Goal: Task Accomplishment & Management: Manage account settings

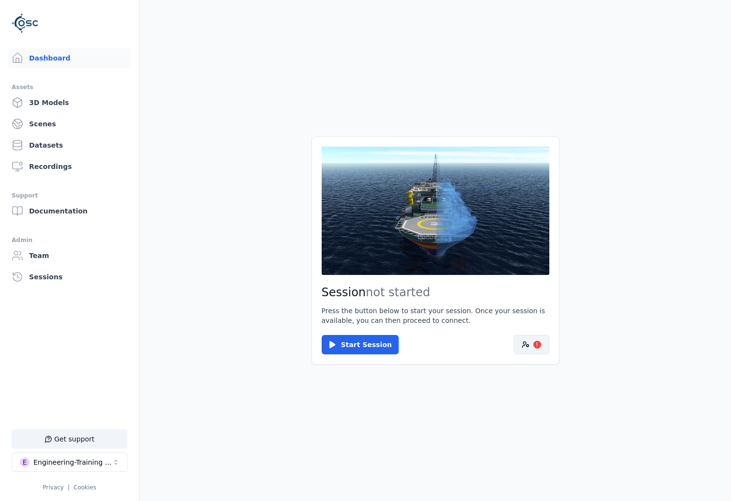
click at [529, 342] on button "!" at bounding box center [531, 344] width 36 height 19
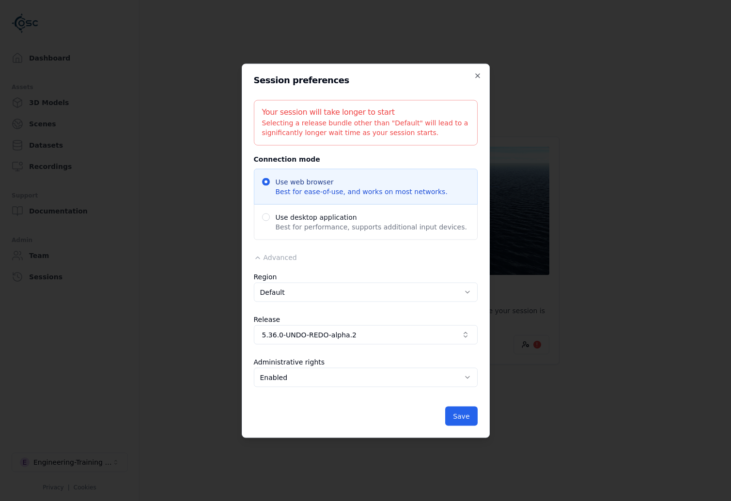
click at [385, 351] on div "Region Default ******* ********* ****** Release 5.36.0-UNDO-REDO-alpha.2 Admini…" at bounding box center [366, 331] width 224 height 120
click at [379, 339] on span "5.36.0-UNDO-REDO-alpha.2" at bounding box center [360, 335] width 196 height 10
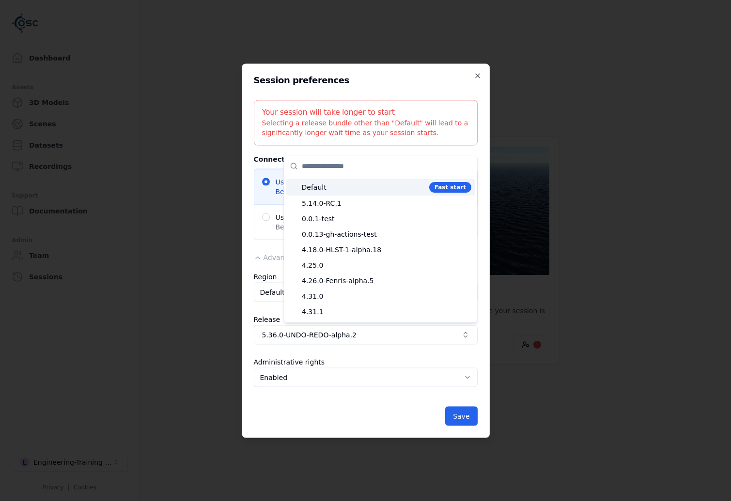
click at [370, 191] on span "Default" at bounding box center [363, 188] width 123 height 10
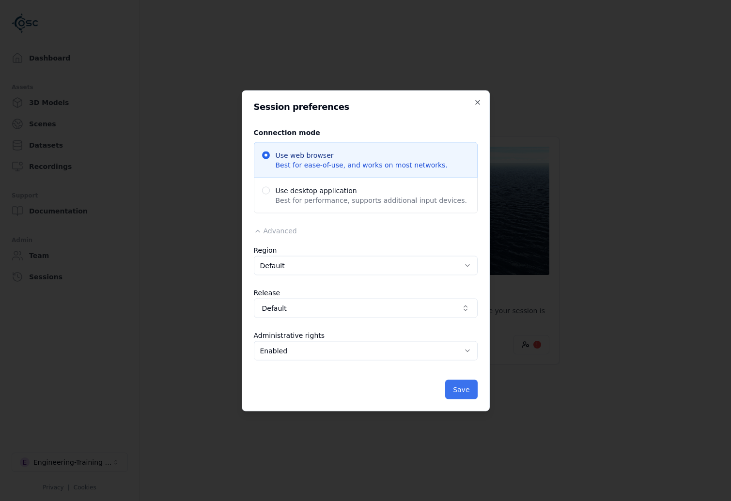
click at [459, 384] on button "Save" at bounding box center [461, 389] width 32 height 19
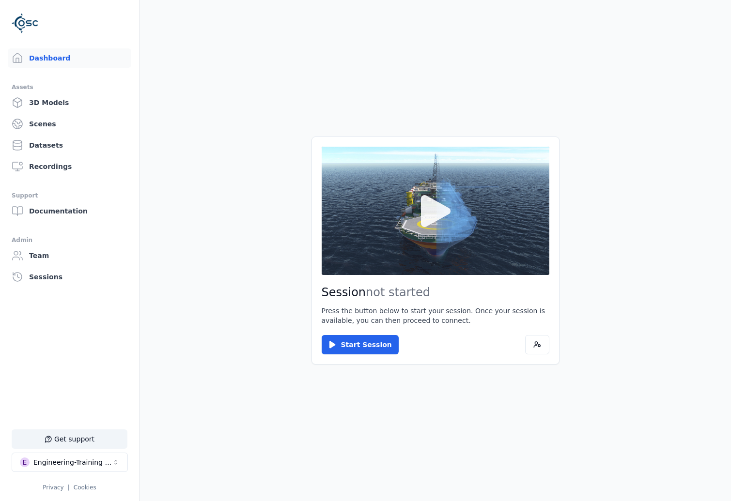
click at [413, 220] on icon at bounding box center [435, 211] width 46 height 46
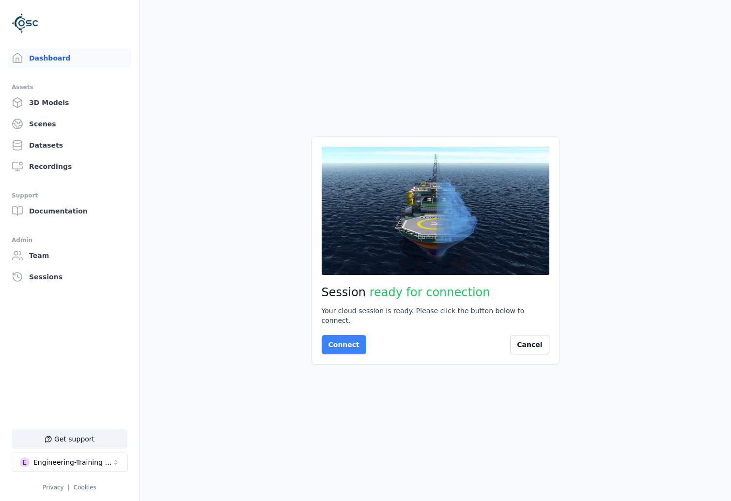
click at [342, 338] on button "Connect" at bounding box center [344, 344] width 45 height 19
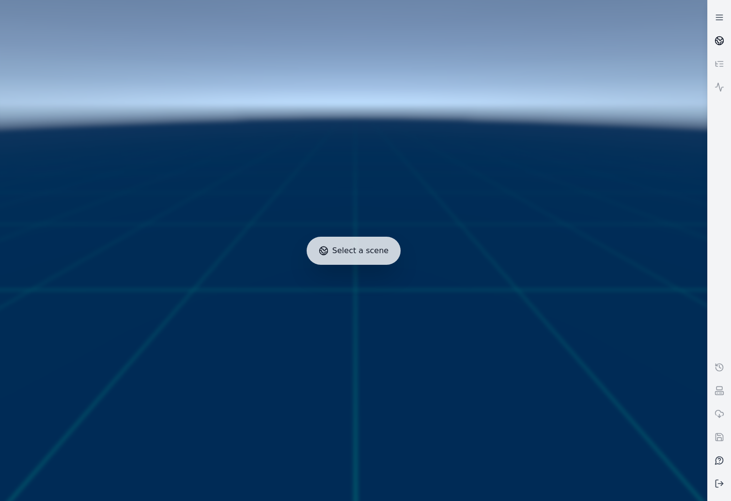
click at [713, 43] on link at bounding box center [718, 40] width 23 height 23
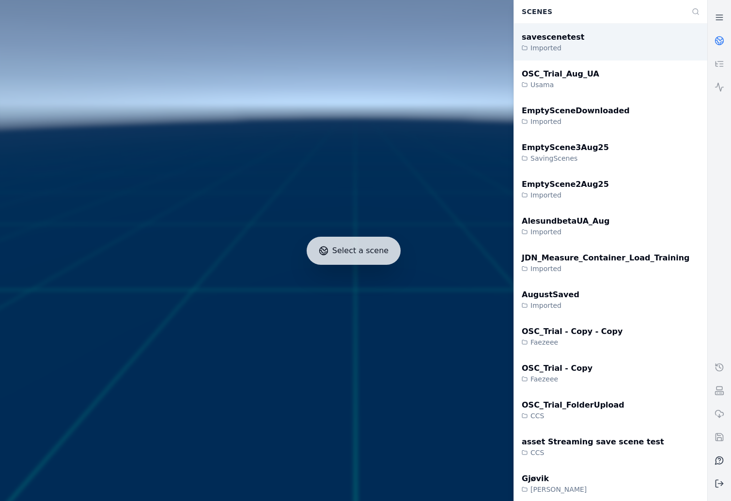
click at [605, 44] on div "savescenetest Imported" at bounding box center [610, 42] width 193 height 37
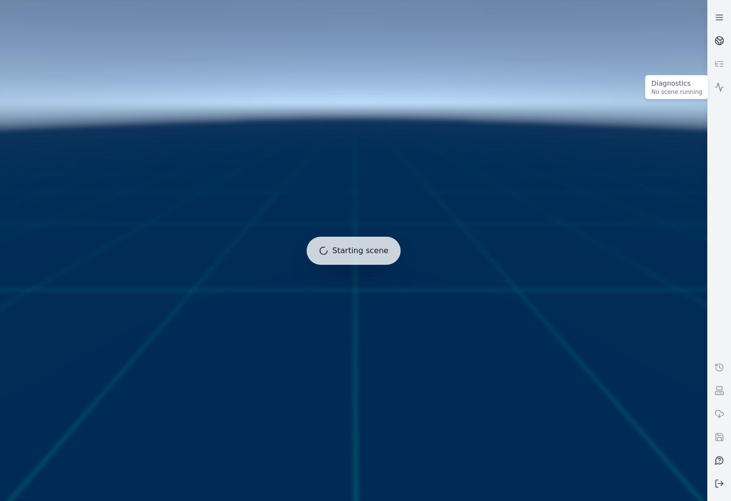
click at [712, 84] on link at bounding box center [718, 87] width 23 height 23
click at [723, 20] on icon at bounding box center [719, 18] width 10 height 10
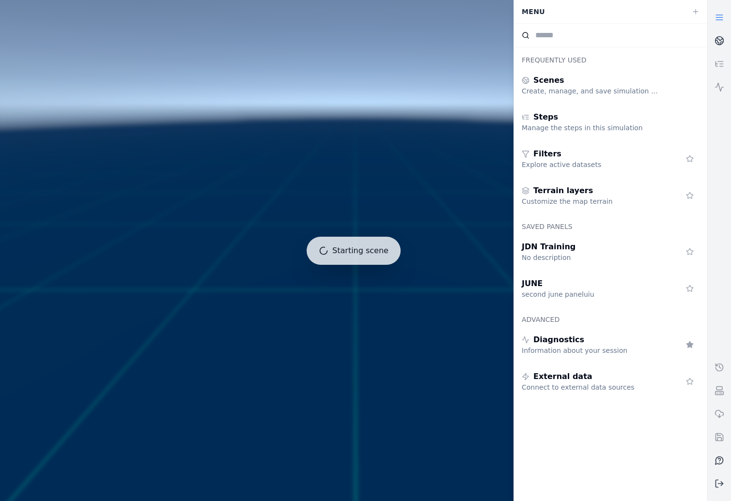
click at [723, 20] on icon at bounding box center [719, 18] width 10 height 10
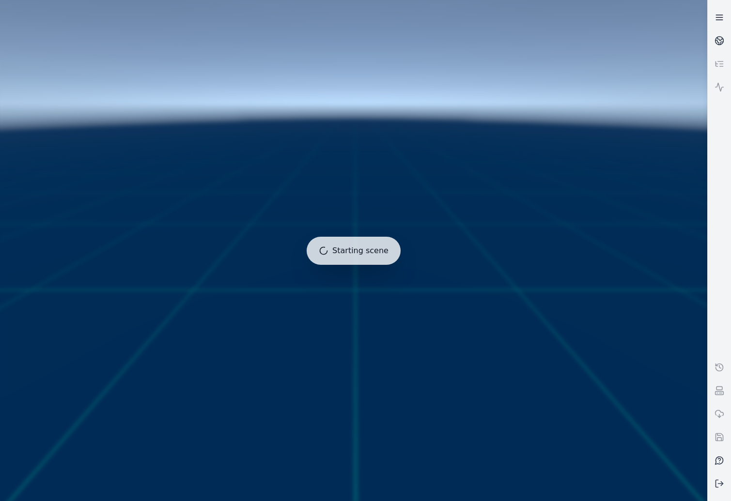
click at [723, 20] on icon at bounding box center [719, 18] width 10 height 10
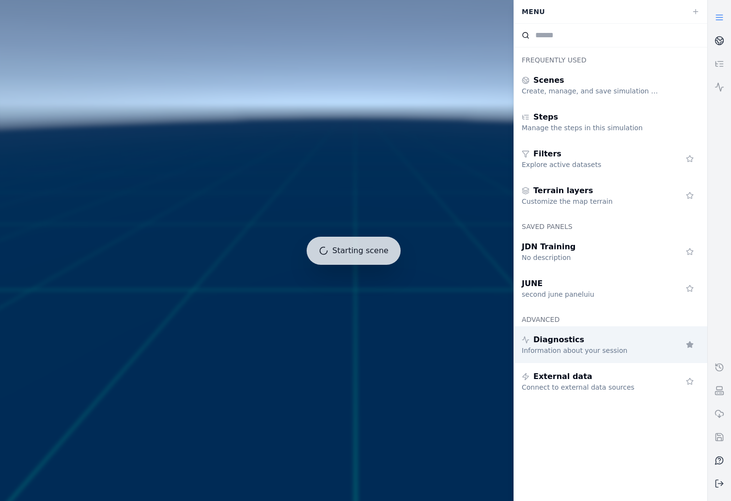
click at [583, 350] on div "Information about your session" at bounding box center [590, 351] width 139 height 10
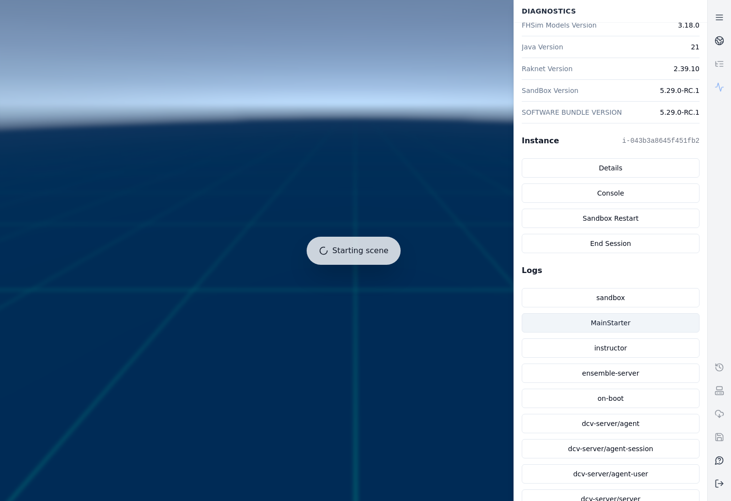
scroll to position [198, 0]
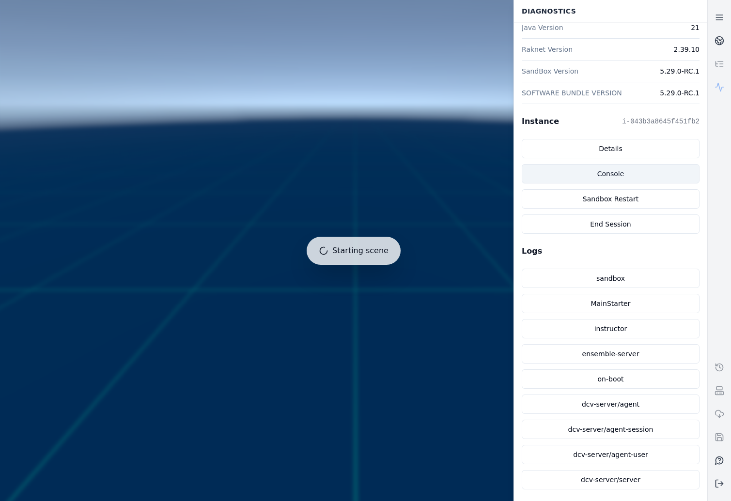
click at [632, 177] on link "Console" at bounding box center [610, 173] width 178 height 19
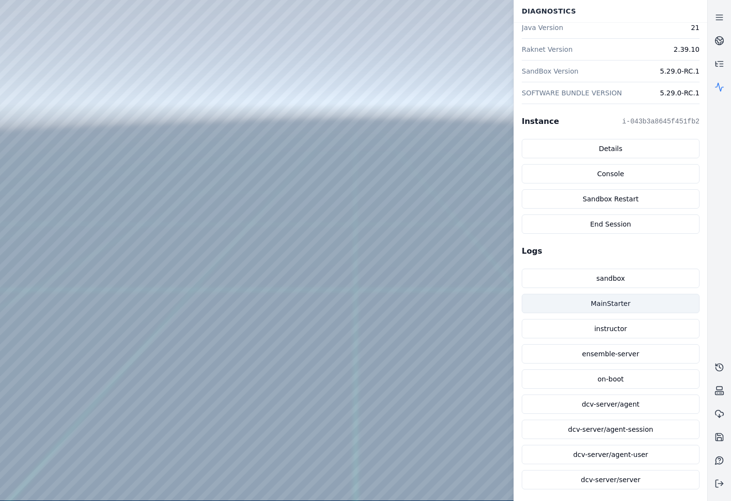
click at [631, 305] on link "MainStarter" at bounding box center [610, 303] width 178 height 19
click at [716, 46] on link at bounding box center [718, 40] width 23 height 23
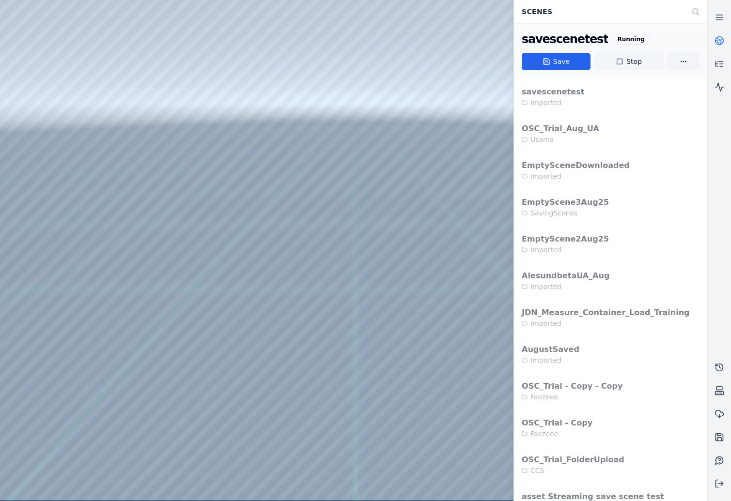
click at [626, 62] on button "Stop" at bounding box center [628, 61] width 69 height 17
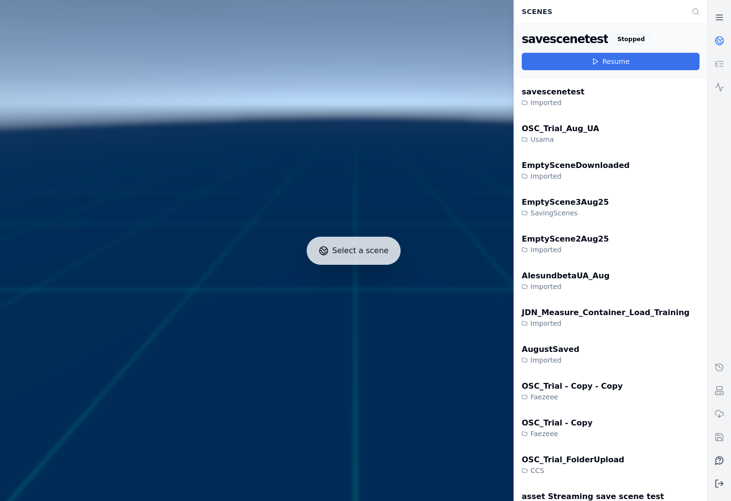
click at [612, 61] on button "Resume" at bounding box center [610, 61] width 178 height 17
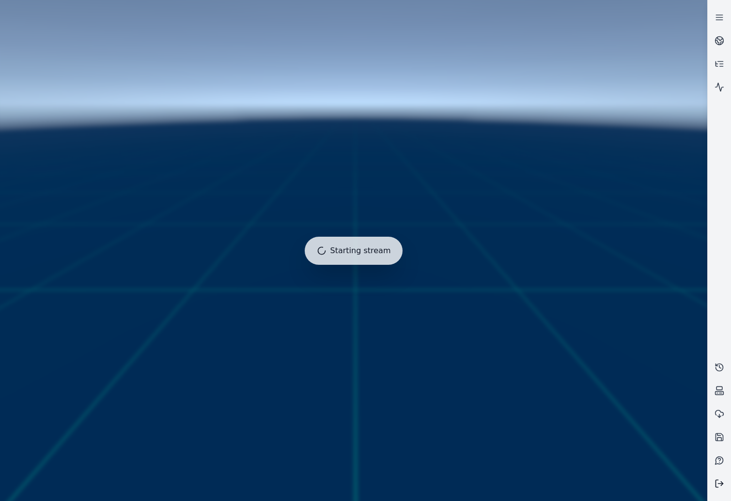
click at [726, 490] on button at bounding box center [718, 483] width 23 height 23
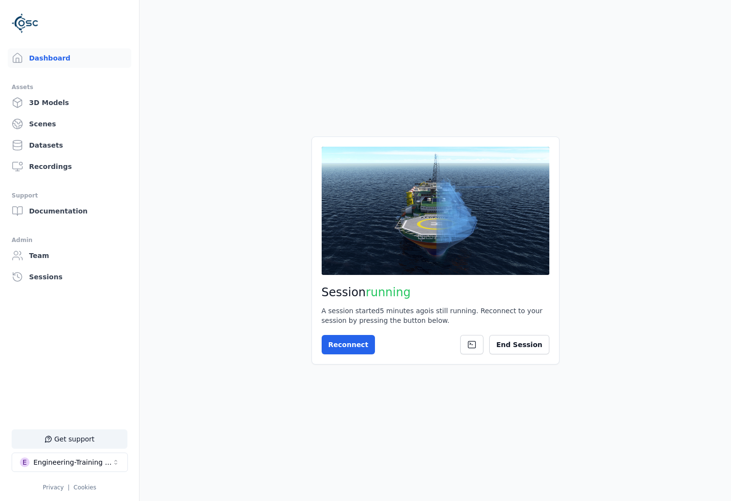
click at [98, 460] on div "Engineering-Training (SSO Staging)" at bounding box center [72, 463] width 78 height 10
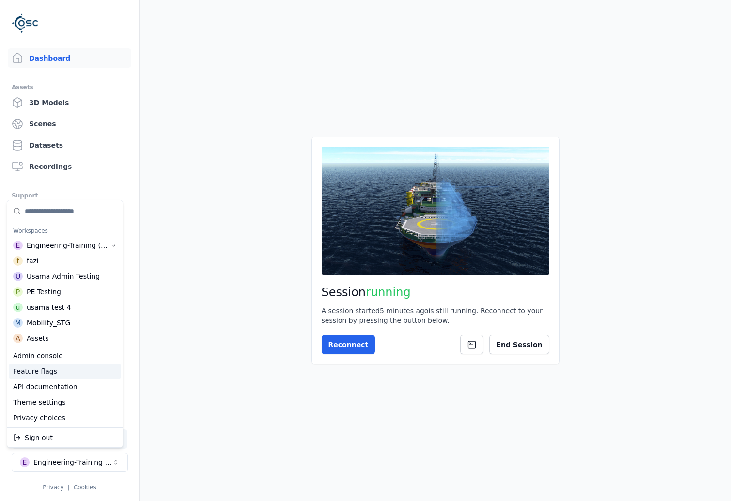
click at [52, 373] on div "Feature flags" at bounding box center [64, 371] width 111 height 15
select select "****"
select select "*****"
select select "****"
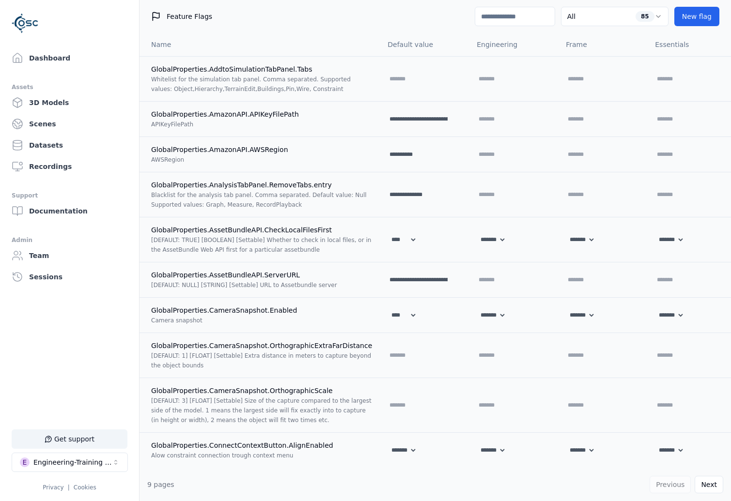
click at [497, 8] on input at bounding box center [515, 16] width 80 height 19
type input "***"
select select "*****"
select select "****"
select select "**********"
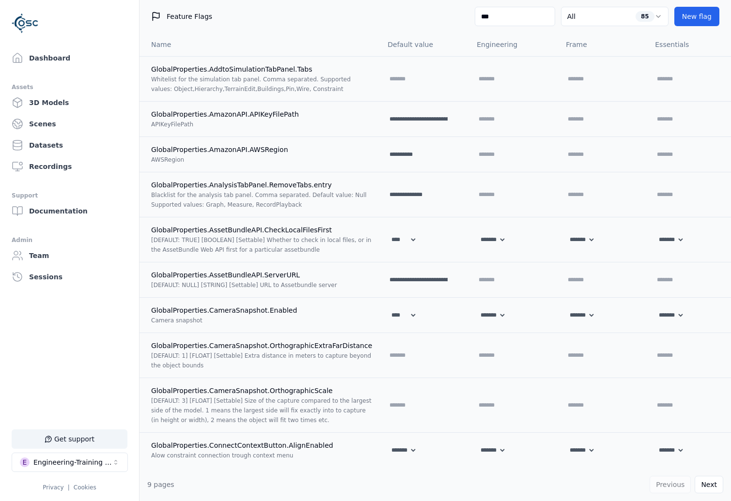
select select "****"
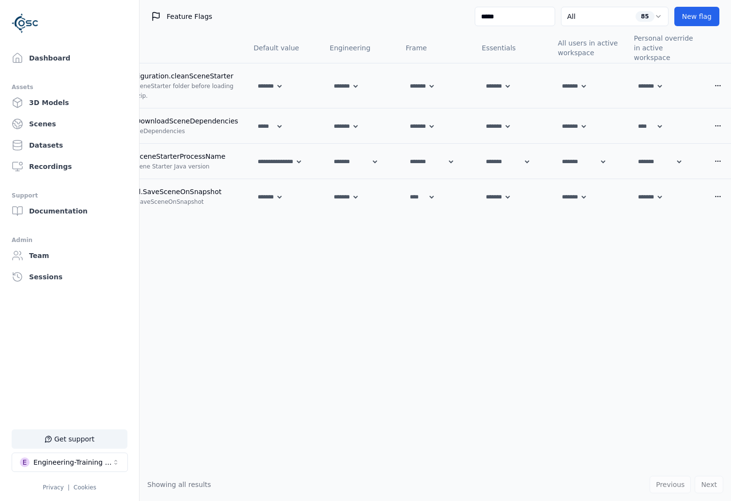
scroll to position [0, 159]
type input "*****"
click at [101, 47] on div "Dashboard Assets 3D Models Scenes Datasets Recordings Support Documentation Adm…" at bounding box center [69, 250] width 139 height 501
click at [96, 65] on link "Dashboard" at bounding box center [69, 57] width 123 height 19
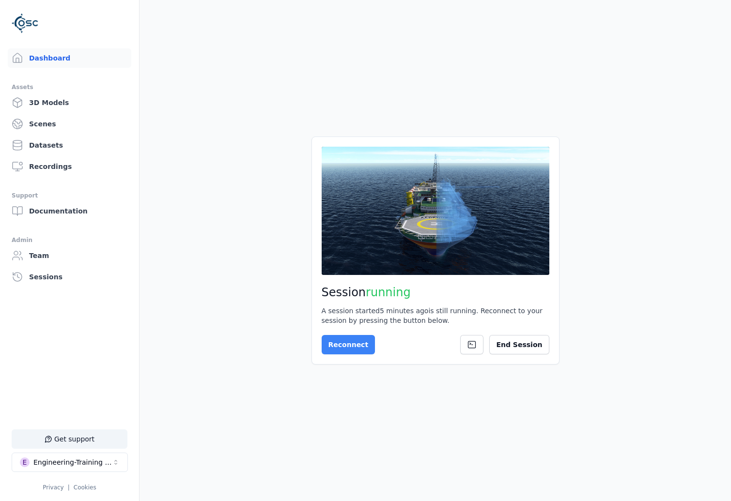
click at [346, 341] on button "Reconnect" at bounding box center [349, 344] width 54 height 19
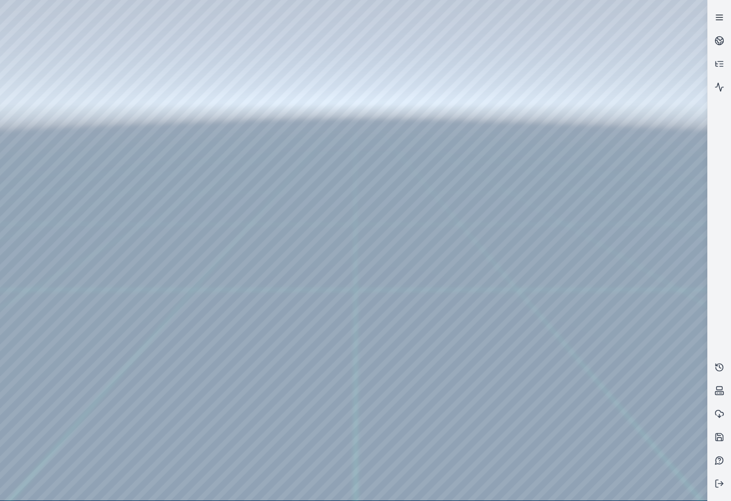
click at [724, 16] on link at bounding box center [718, 17] width 23 height 23
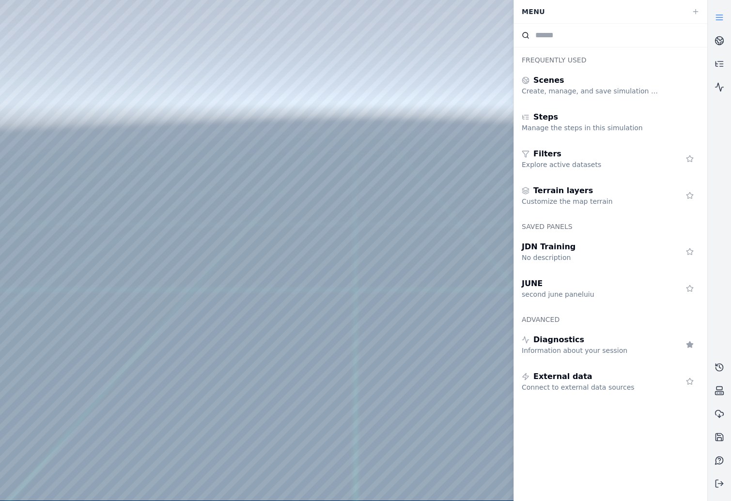
click at [724, 16] on link at bounding box center [718, 17] width 23 height 23
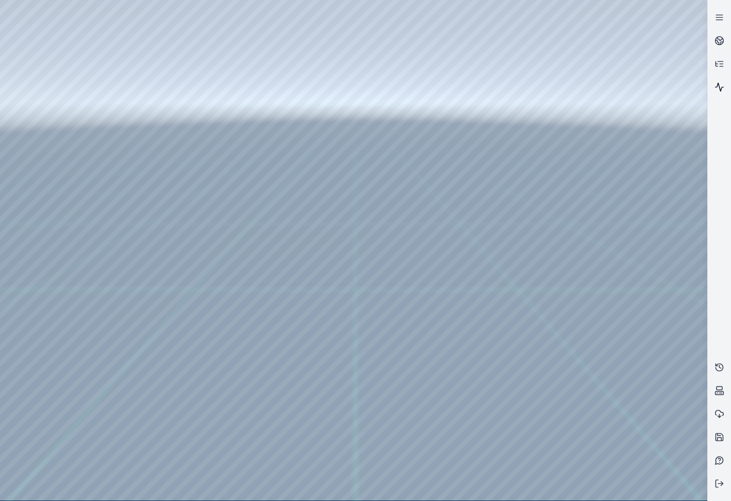
click at [723, 82] on icon at bounding box center [719, 87] width 10 height 10
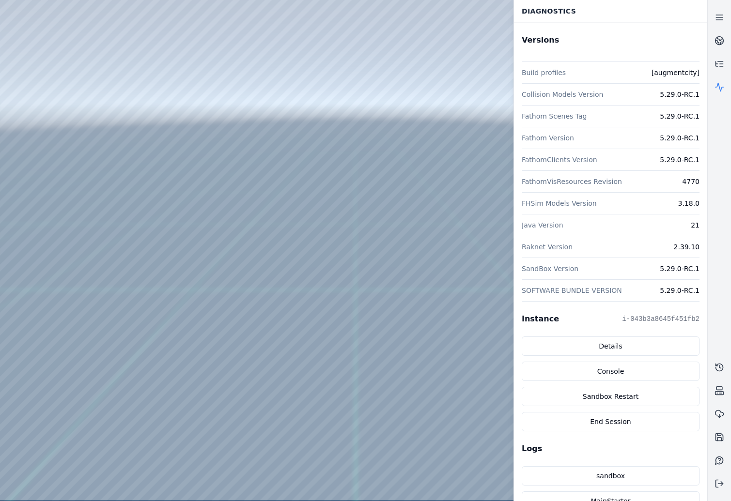
click at [723, 82] on icon at bounding box center [719, 87] width 10 height 10
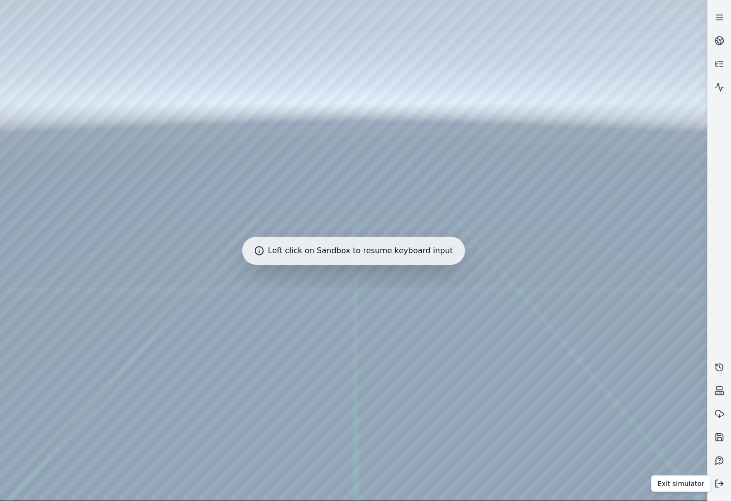
click at [714, 479] on button at bounding box center [718, 483] width 23 height 23
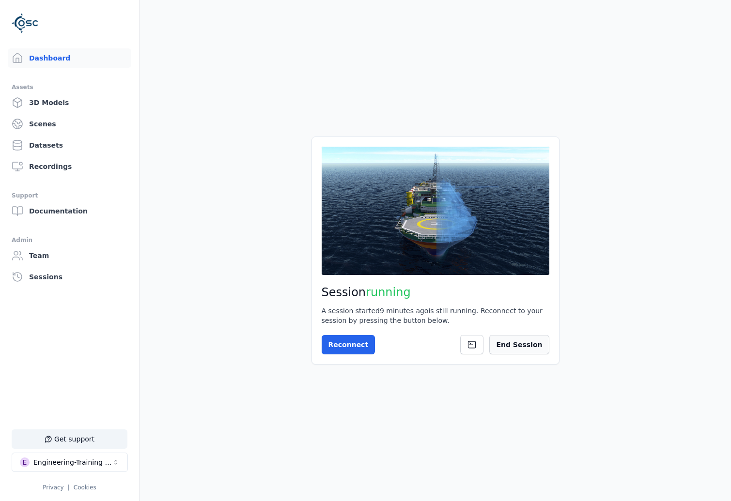
click at [531, 345] on button "End Session" at bounding box center [519, 344] width 60 height 19
click at [91, 463] on div "Engineering-Training (SSO Staging)" at bounding box center [72, 463] width 78 height 10
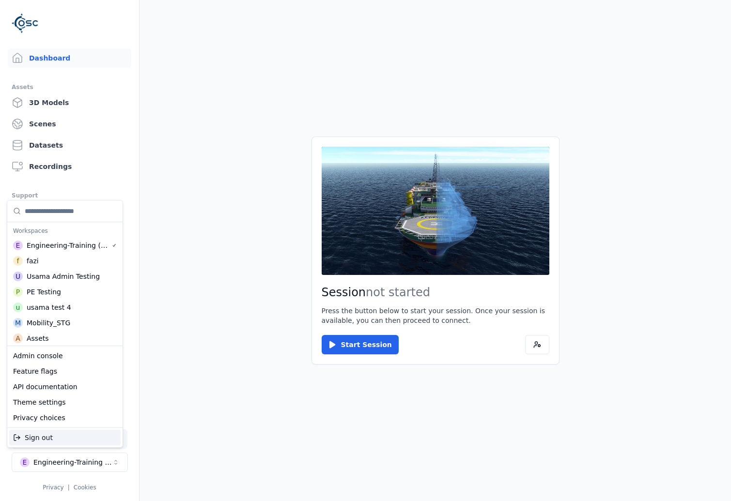
click at [89, 464] on html "Support Dashboard Assets 3D Models Scenes Datasets Recordings Support Documenta…" at bounding box center [365, 250] width 731 height 501
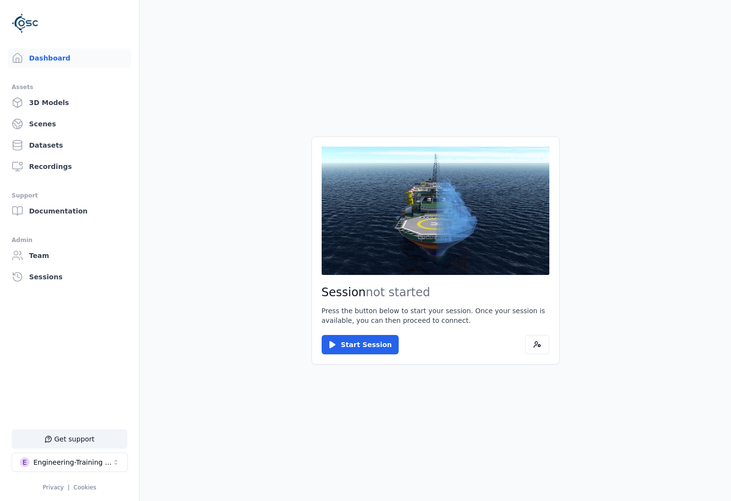
click at [88, 463] on div "Engineering-Training (SSO Staging)" at bounding box center [72, 463] width 78 height 10
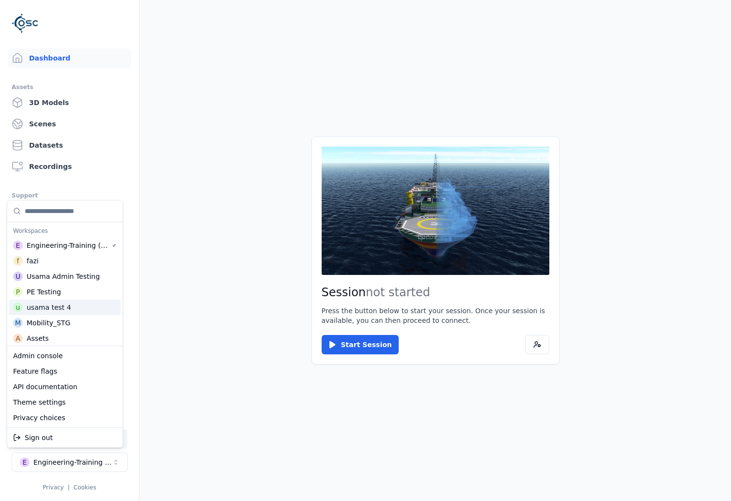
click at [207, 362] on html "Support Dashboard Assets 3D Models Scenes Datasets Recordings Support Documenta…" at bounding box center [365, 250] width 731 height 501
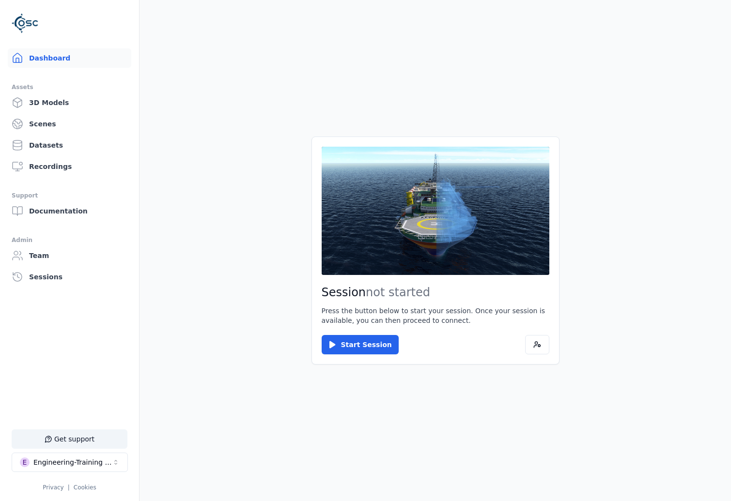
click at [72, 62] on link "Dashboard" at bounding box center [69, 57] width 123 height 19
click at [542, 349] on button at bounding box center [537, 344] width 24 height 19
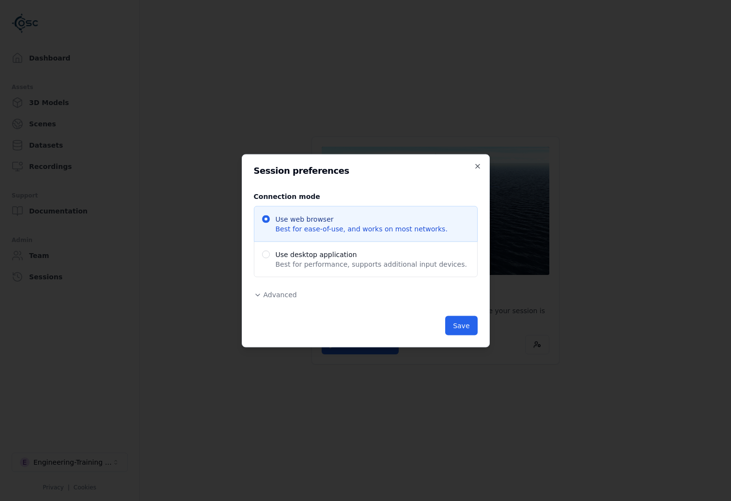
click at [278, 292] on span "Advanced" at bounding box center [279, 295] width 33 height 8
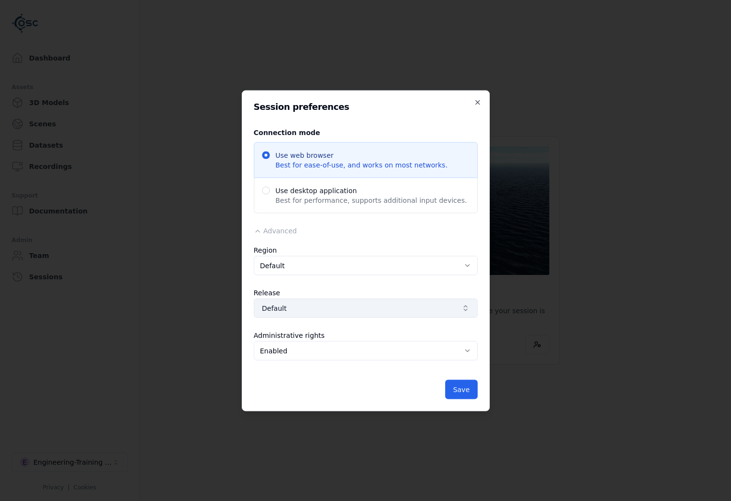
click at [292, 304] on span "Default" at bounding box center [360, 308] width 196 height 10
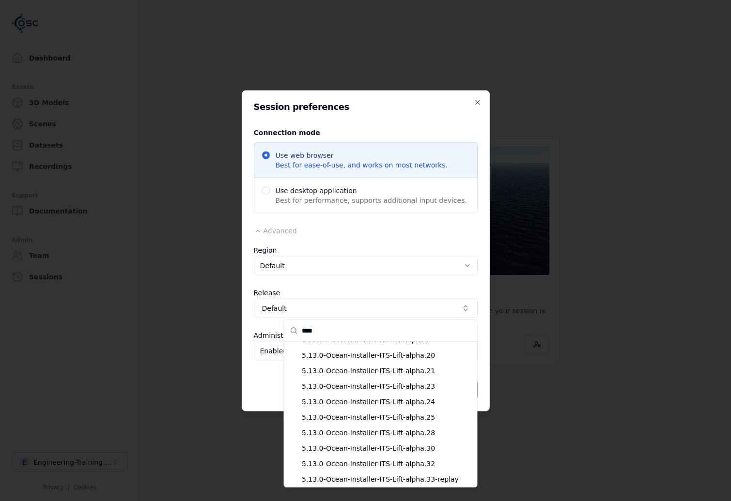
scroll to position [64, 0]
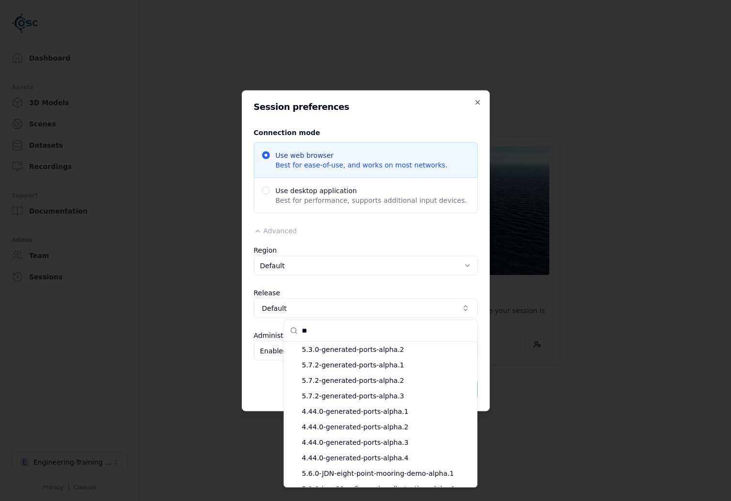
type input "*"
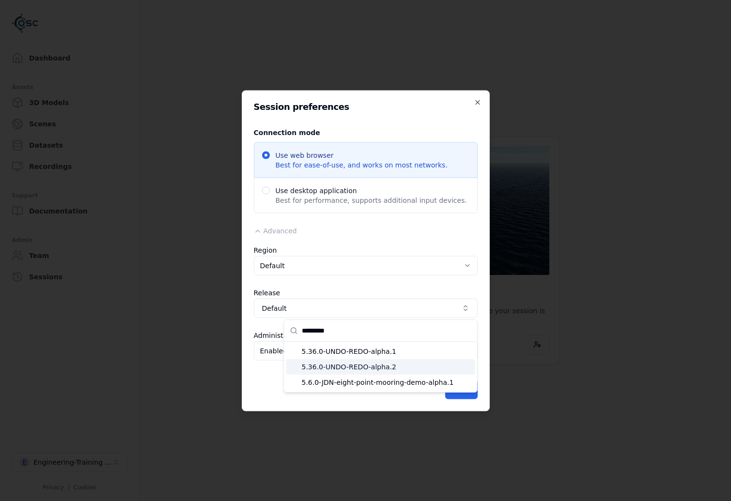
type input "*********"
click at [310, 369] on span "5.36.0-UNDO-REDO-alpha.2" at bounding box center [386, 367] width 169 height 10
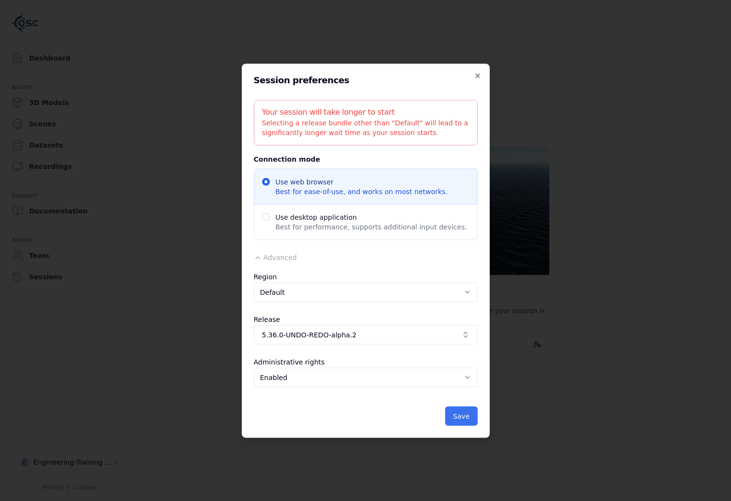
click at [452, 409] on button "Save" at bounding box center [461, 415] width 32 height 19
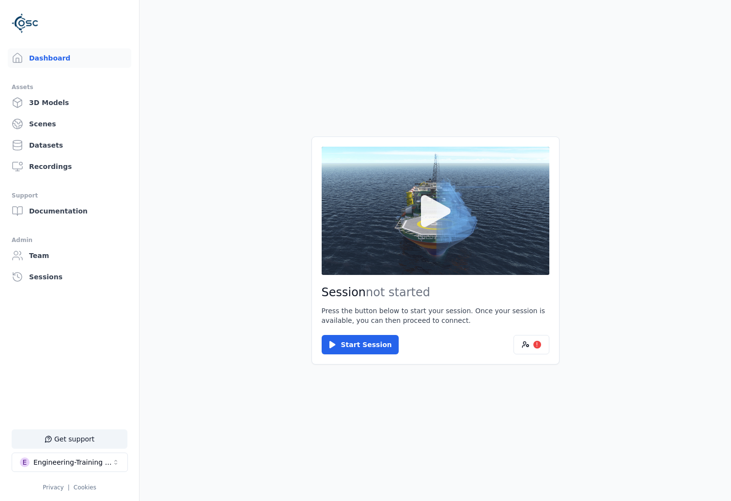
click at [433, 203] on icon at bounding box center [436, 211] width 30 height 32
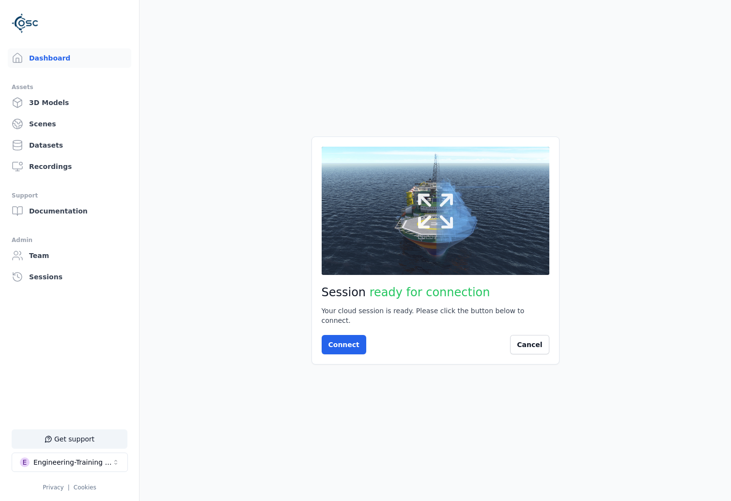
click at [395, 249] on button at bounding box center [436, 211] width 228 height 128
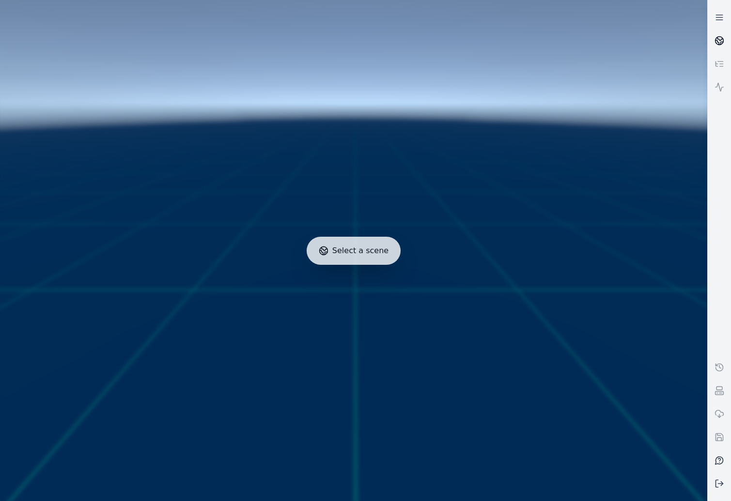
click at [721, 39] on icon at bounding box center [719, 41] width 10 height 10
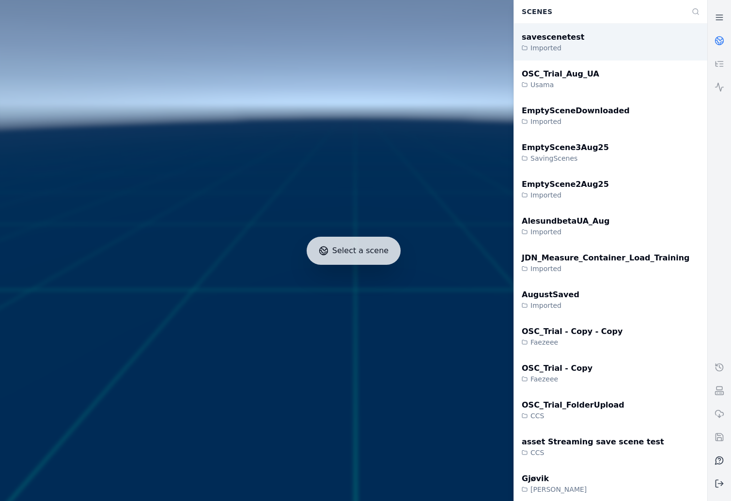
click at [609, 54] on div "savescenetest Imported" at bounding box center [610, 42] width 193 height 37
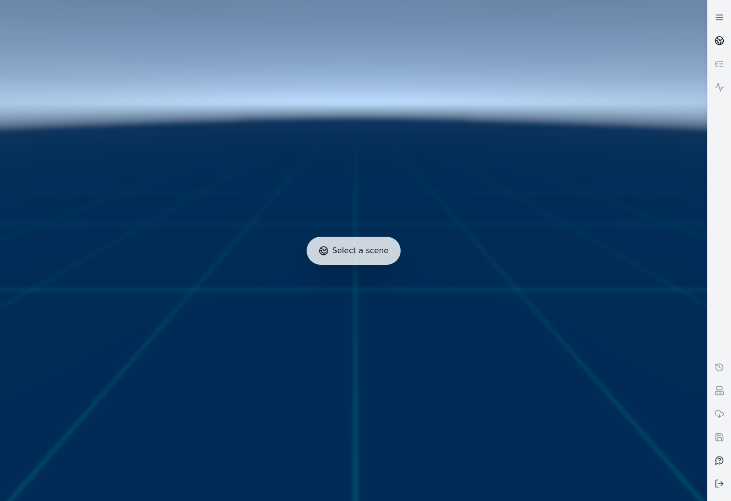
click at [728, 38] on link at bounding box center [718, 40] width 23 height 23
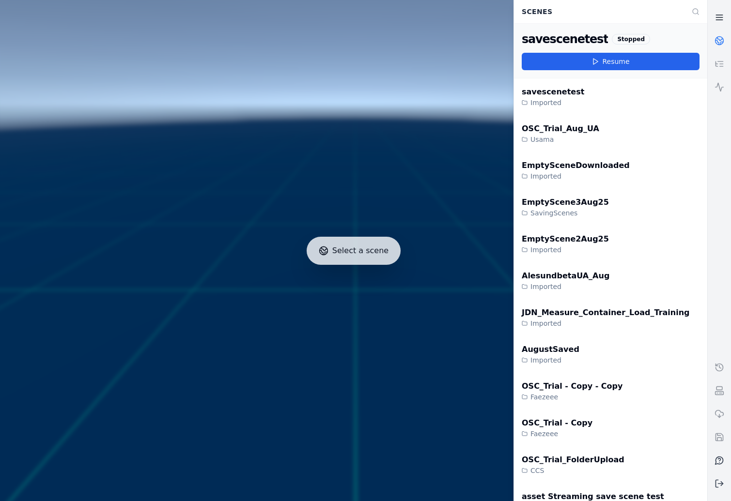
click at [715, 17] on icon at bounding box center [719, 18] width 10 height 10
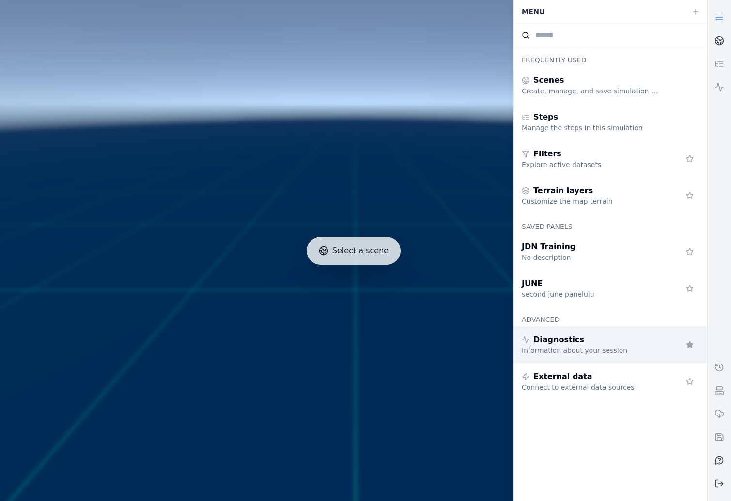
click at [602, 341] on div "Diagnostics" at bounding box center [590, 340] width 139 height 12
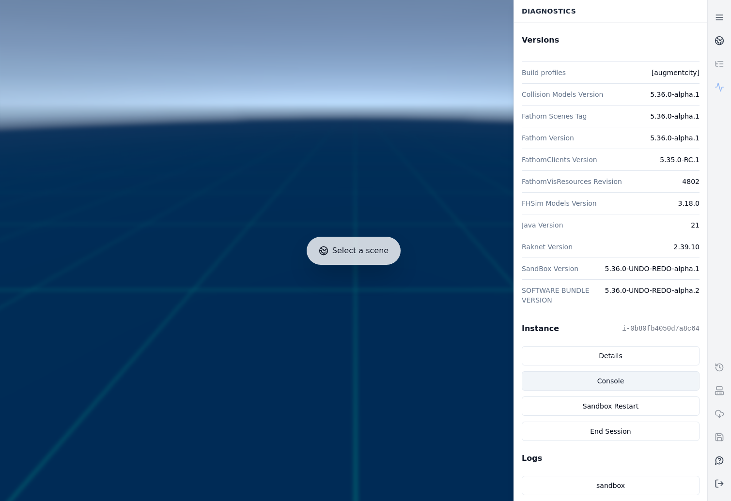
click at [597, 388] on link "Console" at bounding box center [610, 380] width 178 height 19
click at [727, 490] on button at bounding box center [718, 483] width 23 height 23
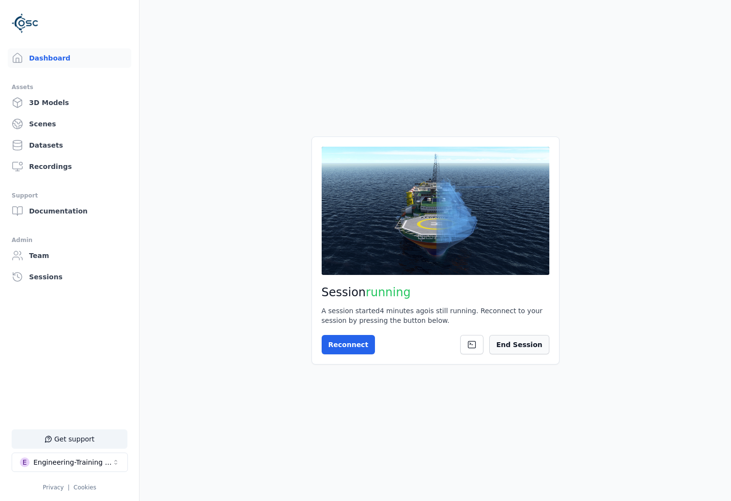
click at [523, 346] on button "End Session" at bounding box center [519, 344] width 60 height 19
